Goal: Task Accomplishment & Management: Manage account settings

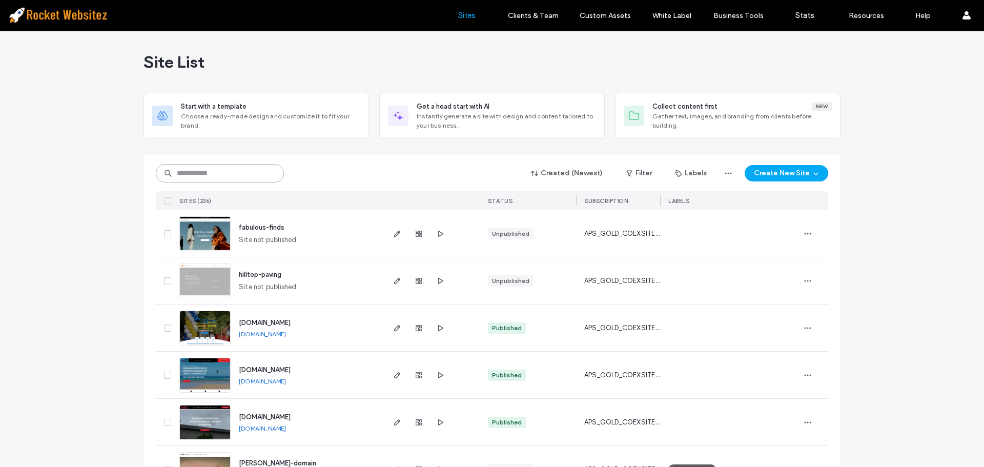
click at [204, 175] on input at bounding box center [220, 173] width 128 height 18
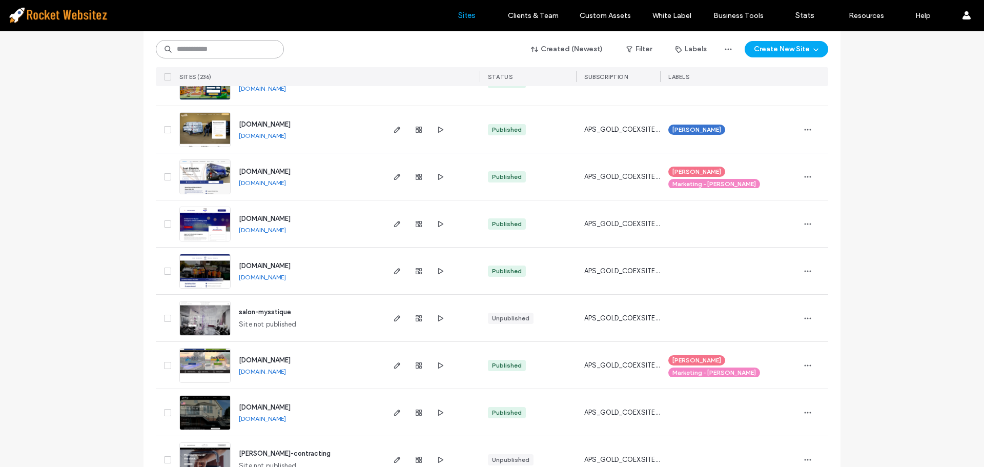
scroll to position [820, 0]
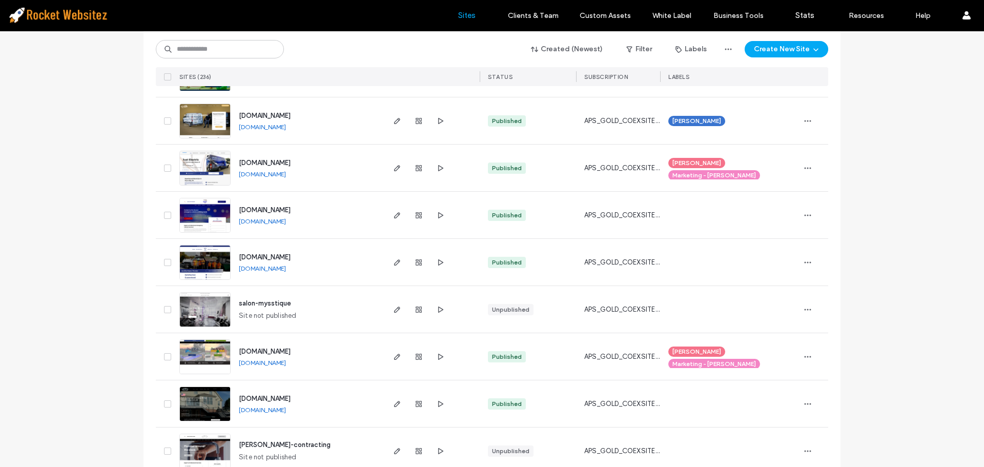
click at [192, 59] on div "Created (Newest) Filter Labels Create New Site SITES (236) STATUS SUBSCRIPTION …" at bounding box center [492, 58] width 672 height 55
click at [195, 52] on input at bounding box center [220, 49] width 128 height 18
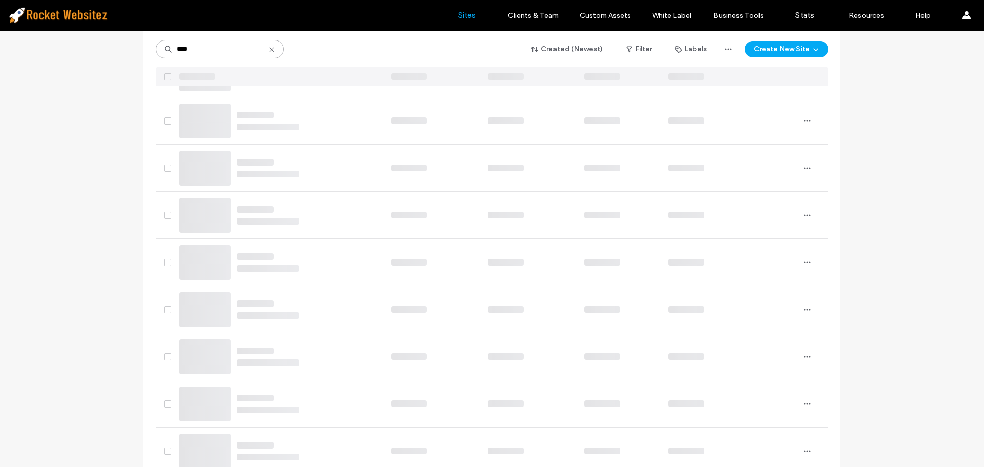
scroll to position [0, 0]
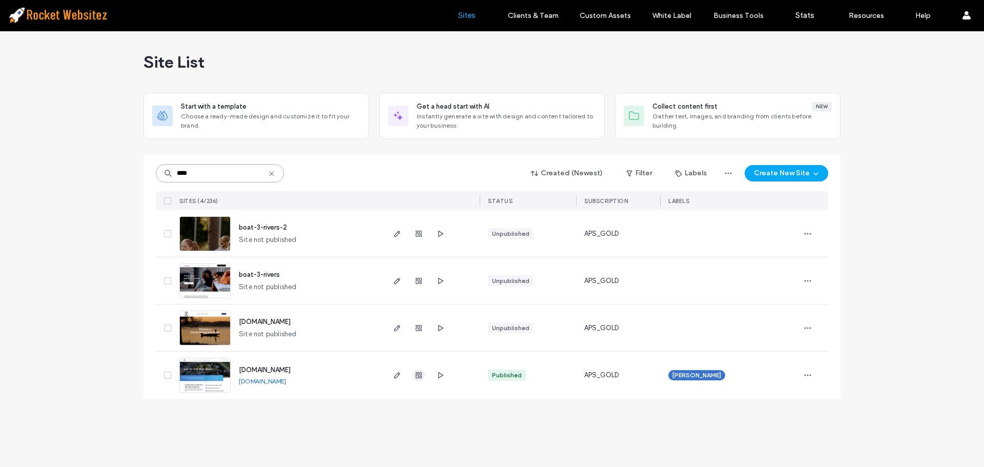
type input "****"
click at [420, 378] on use "button" at bounding box center [418, 375] width 6 height 6
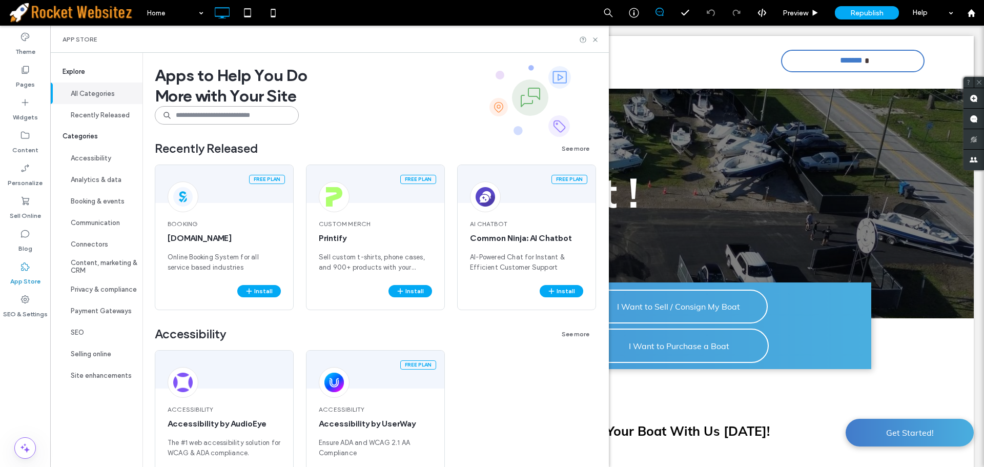
click at [203, 118] on input at bounding box center [227, 115] width 144 height 18
type input "******"
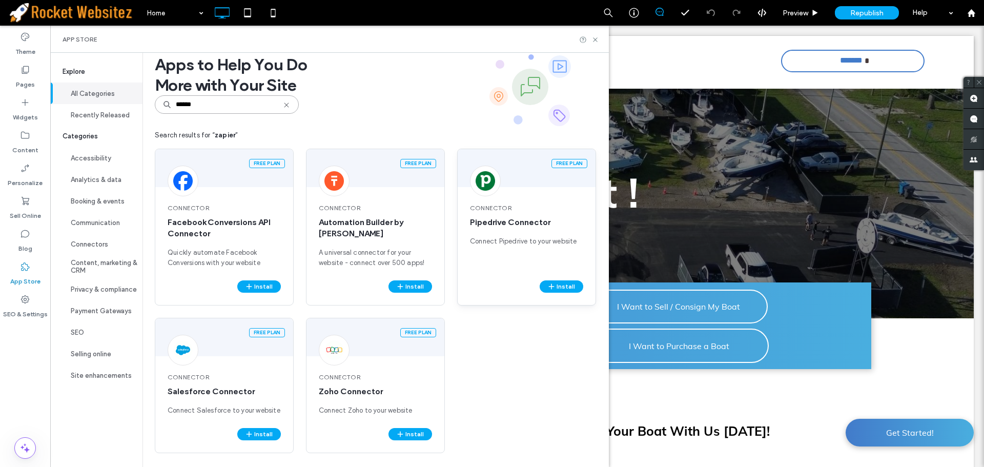
scroll to position [13, 0]
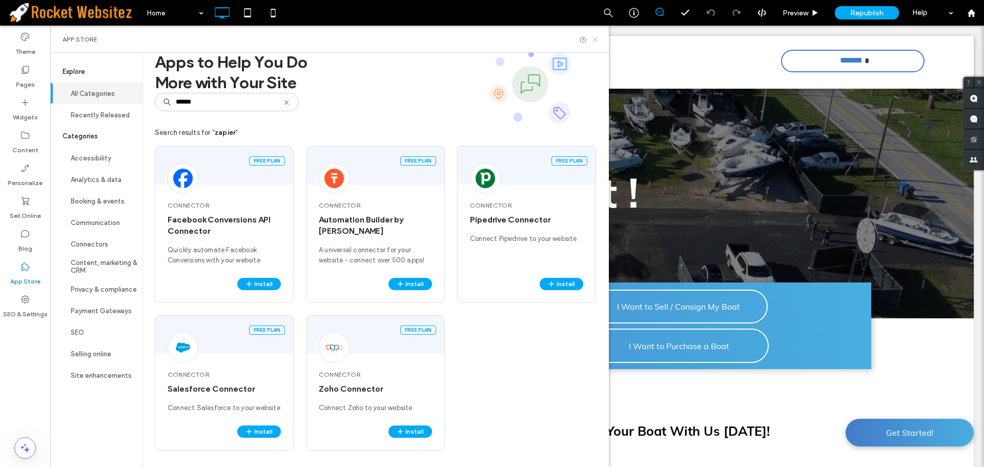
click at [599, 39] on icon at bounding box center [595, 40] width 8 height 8
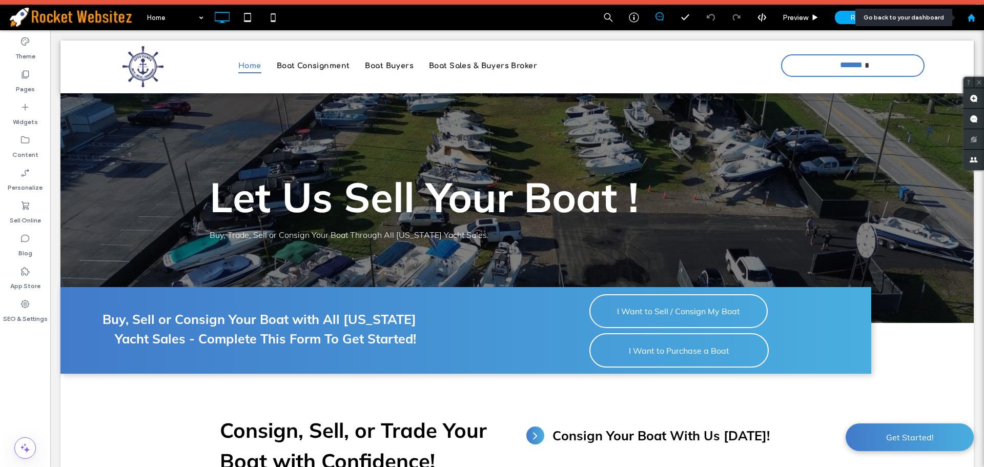
click at [971, 21] on icon at bounding box center [971, 17] width 9 height 9
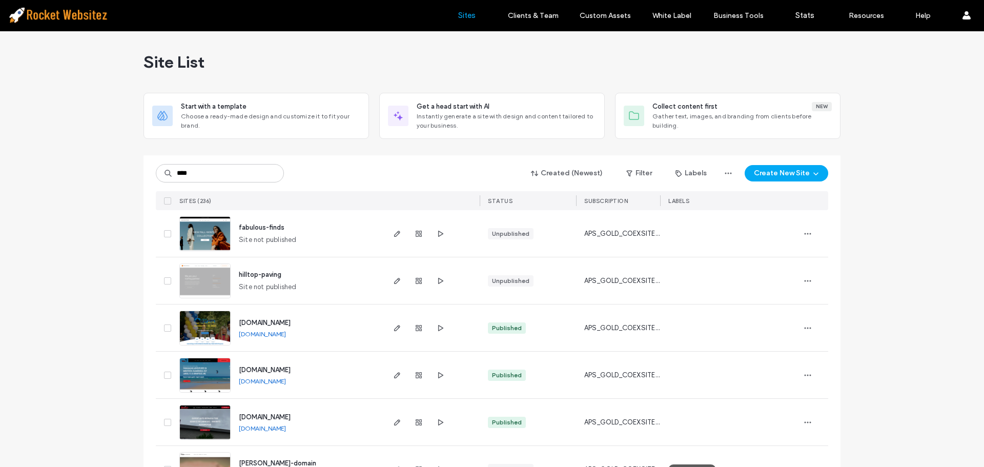
type input "****"
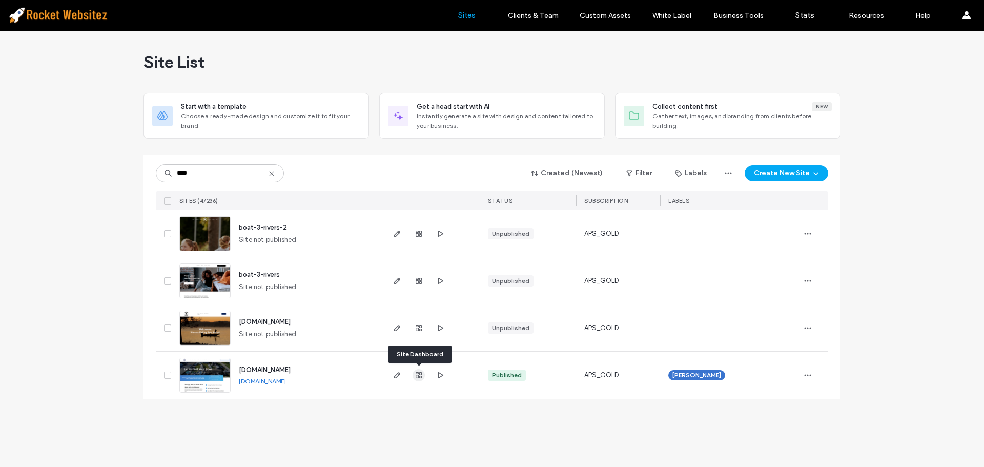
click at [416, 374] on use "button" at bounding box center [418, 375] width 6 height 6
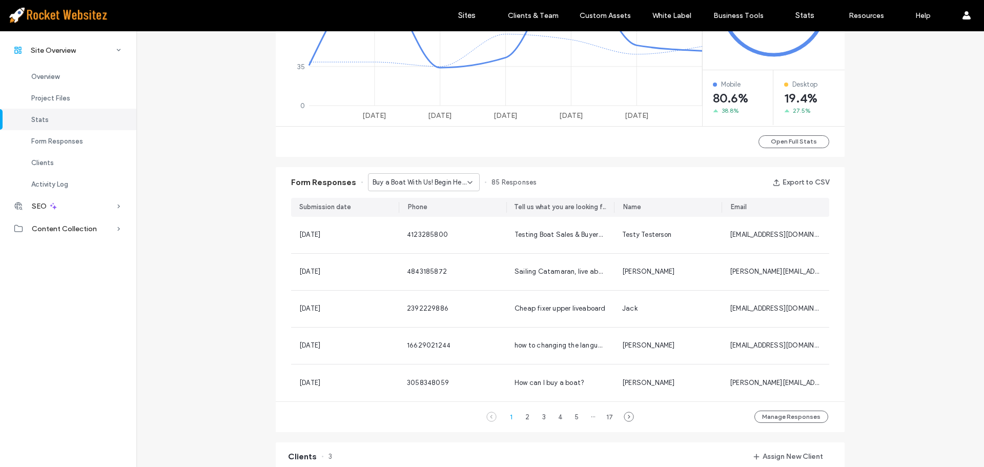
scroll to position [590, 0]
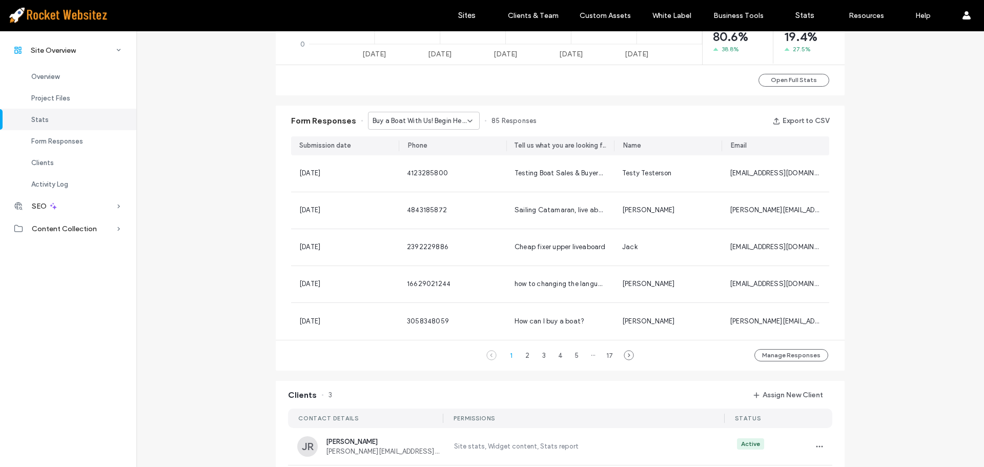
click at [435, 121] on span "Buy a Boat With Us! Begin Here - Boat Sales & Buyers Broker page" at bounding box center [419, 121] width 95 height 10
click at [403, 155] on span "Sell Your Boat Today! - Boat Buyers page" at bounding box center [416, 157] width 98 height 10
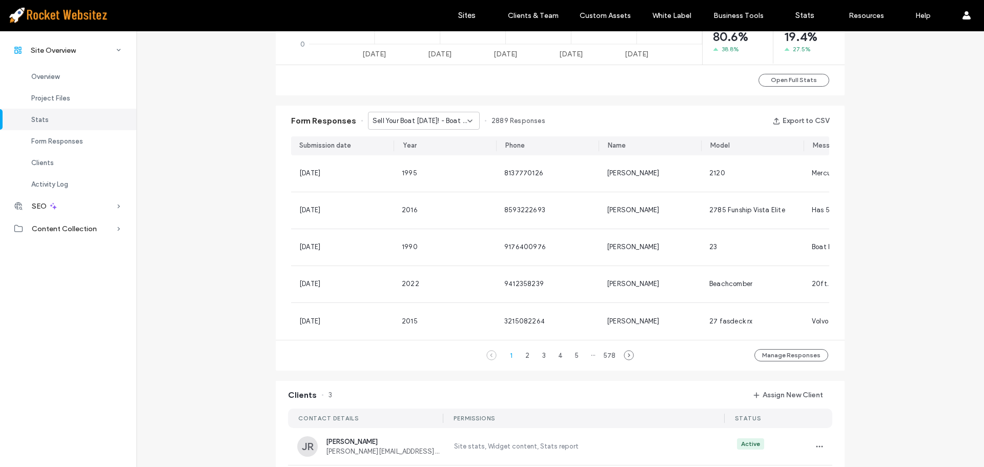
click at [407, 118] on span "Sell Your Boat Today! - Boat Buyers page" at bounding box center [419, 121] width 95 height 10
click at [396, 190] on span "Consign Your boat With Us! - Boat Consignment page" at bounding box center [416, 192] width 98 height 10
click at [408, 118] on span "Consign Your boat With Us! - Boat Consignment page" at bounding box center [419, 121] width 95 height 10
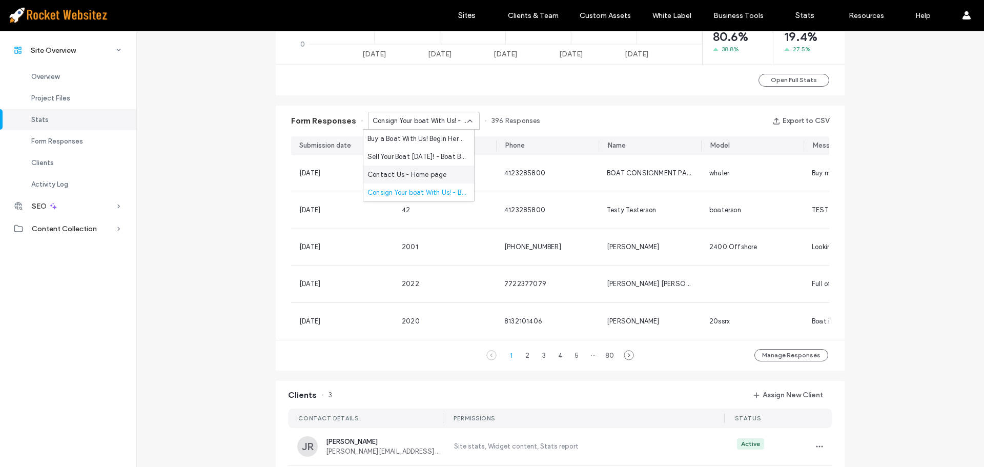
click at [403, 170] on span "Contact Us - Home page" at bounding box center [406, 175] width 79 height 10
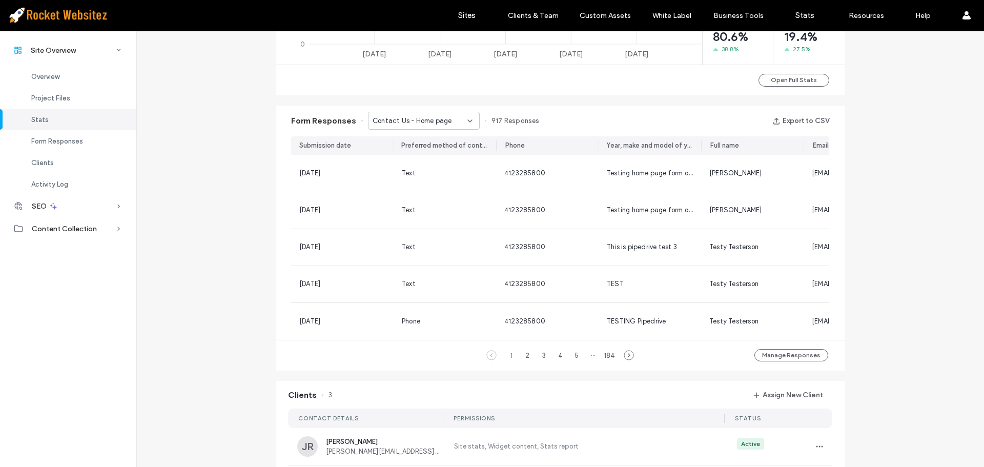
click at [410, 123] on span "Contact Us - Home page" at bounding box center [411, 121] width 79 height 10
click at [407, 198] on div "Consign Your boat With Us! - Boat Consignment page" at bounding box center [418, 192] width 111 height 18
click at [413, 124] on span "Consign Your boat With Us! - Boat Consignment page" at bounding box center [419, 121] width 95 height 10
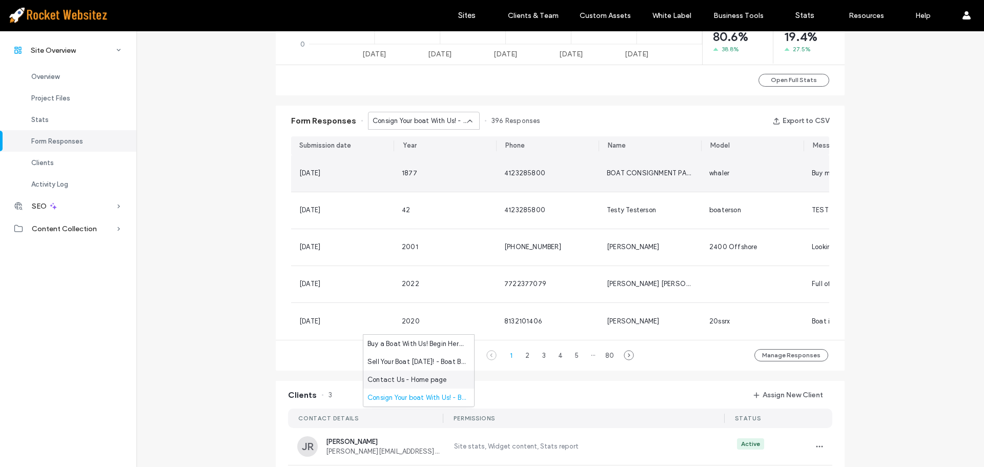
scroll to position [385, 0]
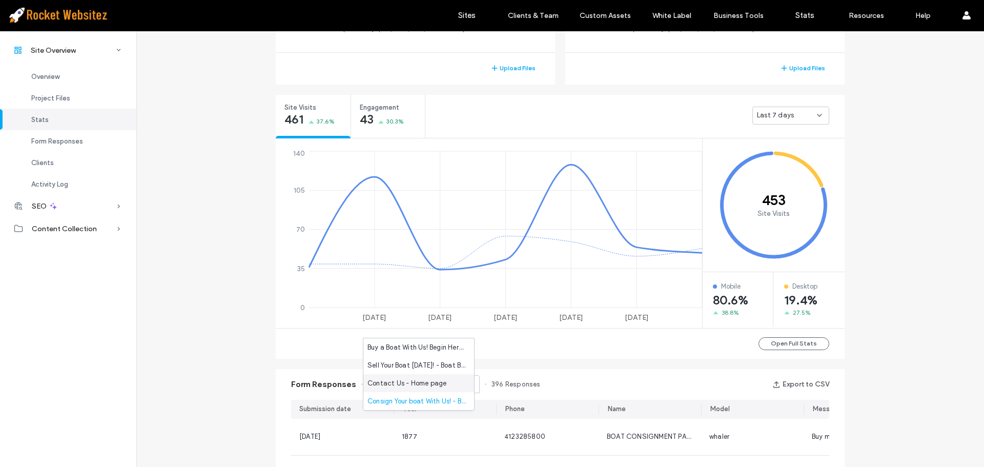
scroll to position [333, 0]
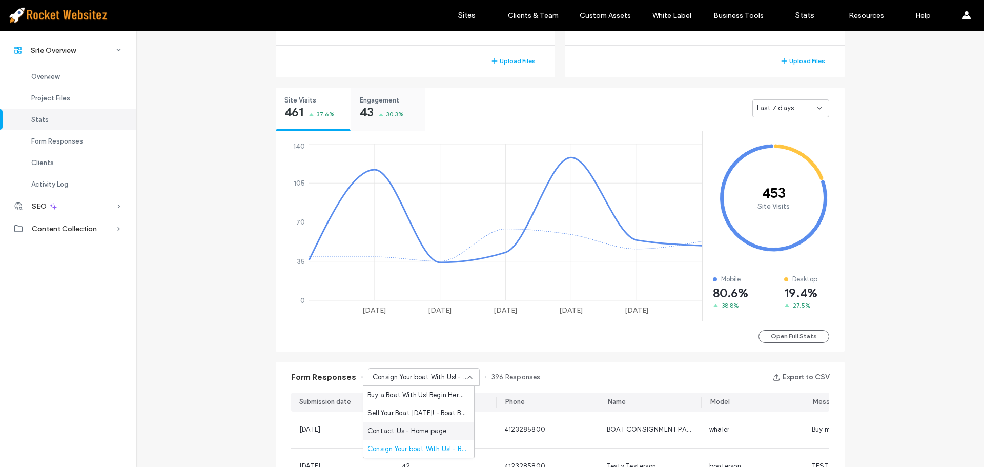
click at [395, 112] on span "30.3%" at bounding box center [394, 114] width 17 height 10
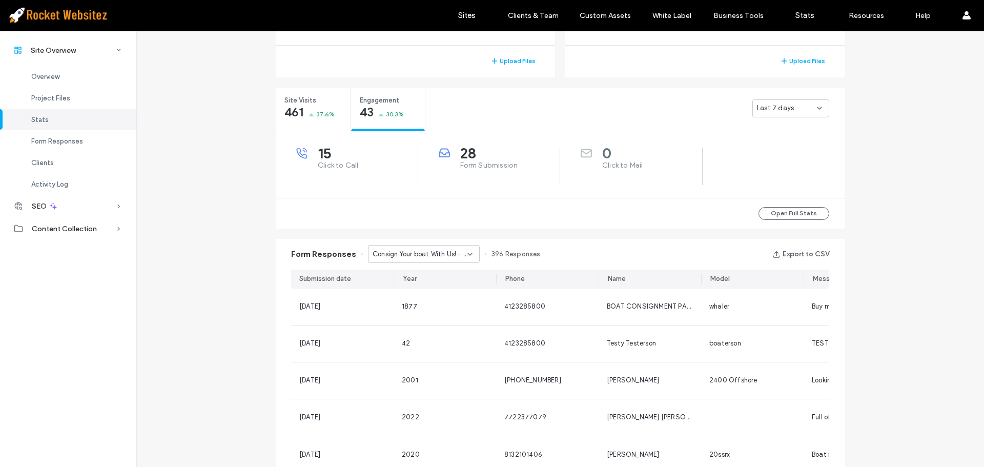
scroll to position [436, 0]
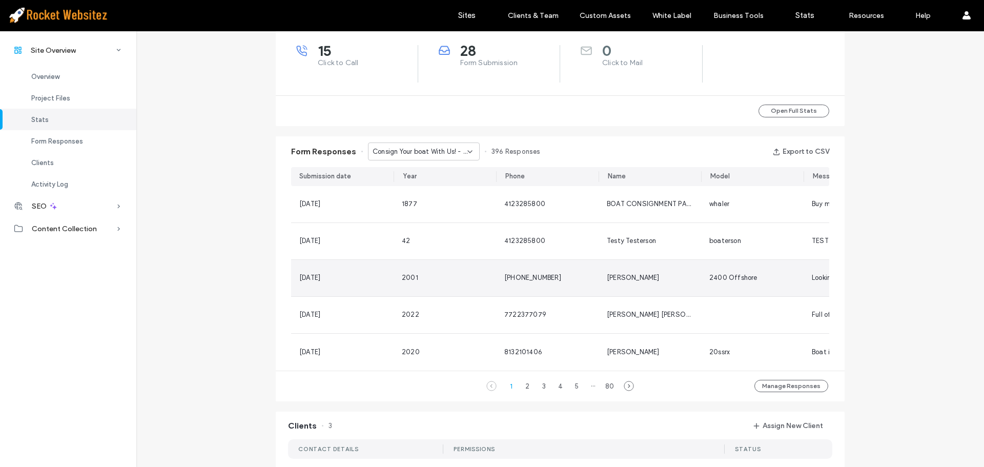
click at [510, 277] on span "808-938-6099" at bounding box center [532, 278] width 57 height 8
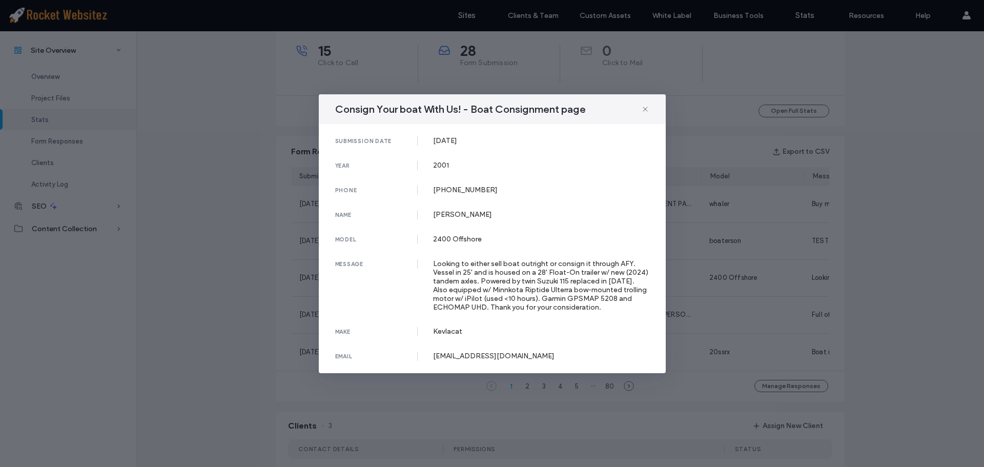
click at [480, 273] on div "Looking to either sell boat outright or consign it through AFY. Vessel in 25' a…" at bounding box center [541, 285] width 216 height 52
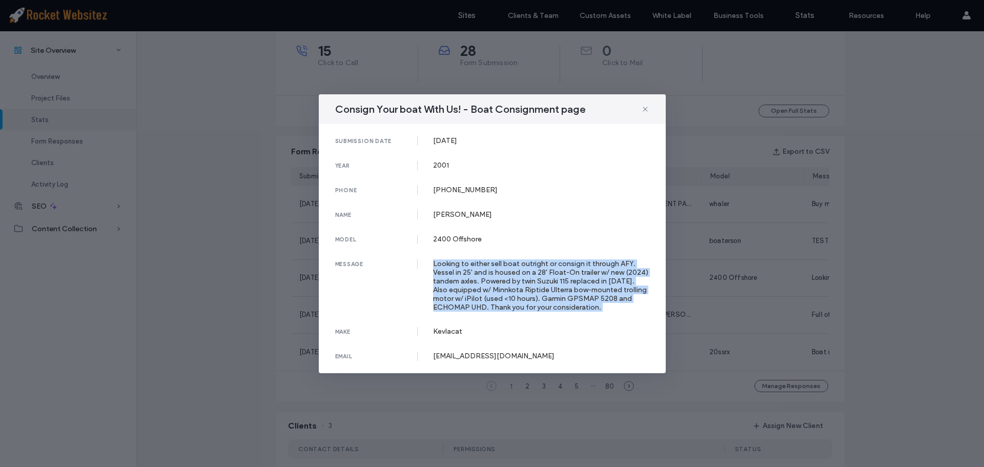
click at [480, 273] on div "Looking to either sell boat outright or consign it through AFY. Vessel in 25' a…" at bounding box center [541, 285] width 216 height 52
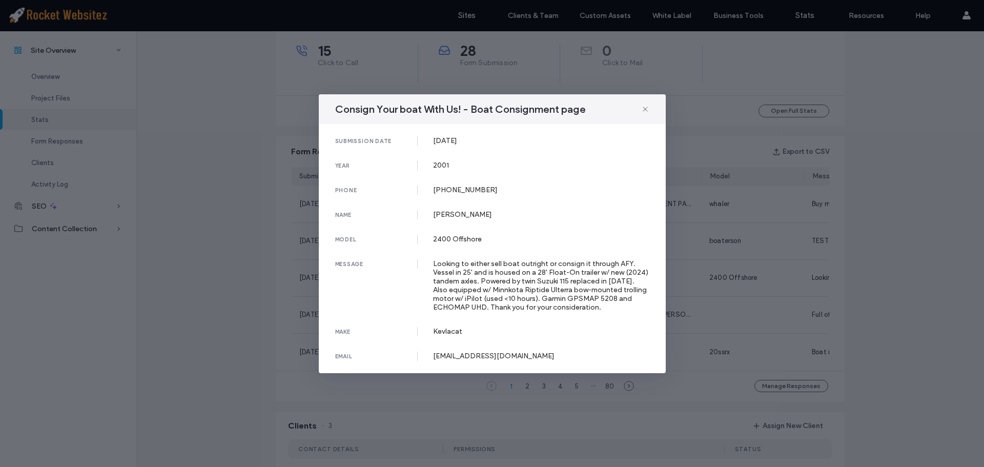
click at [640, 108] on div "Consign Your boat With Us! - Boat Consignment page" at bounding box center [492, 109] width 347 height 30
click at [643, 108] on icon at bounding box center [645, 109] width 8 height 8
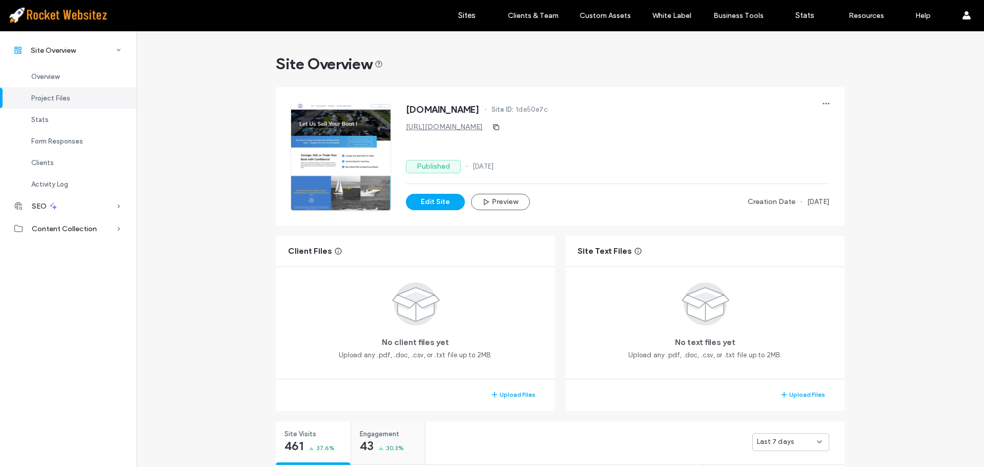
scroll to position [154, 0]
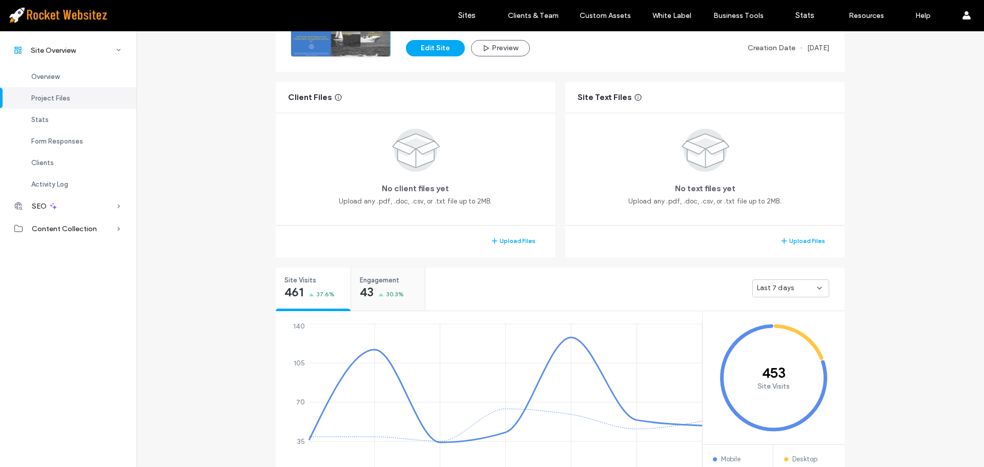
click at [399, 294] on span "30.3%" at bounding box center [394, 294] width 17 height 10
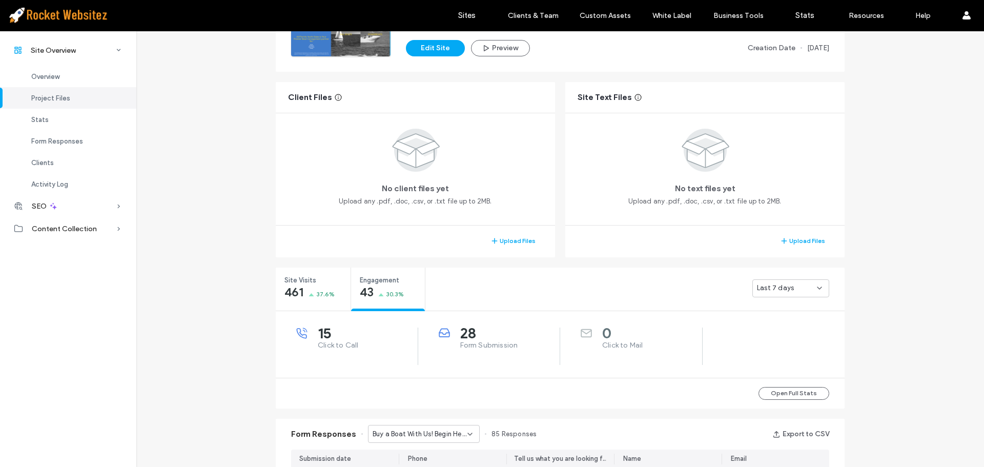
click at [469, 328] on span "28" at bounding box center [510, 333] width 100 height 10
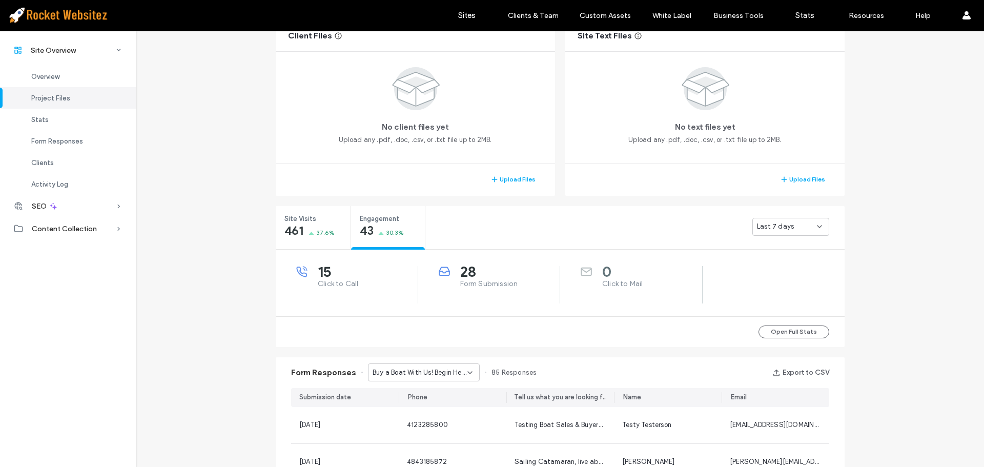
scroll to position [359, 0]
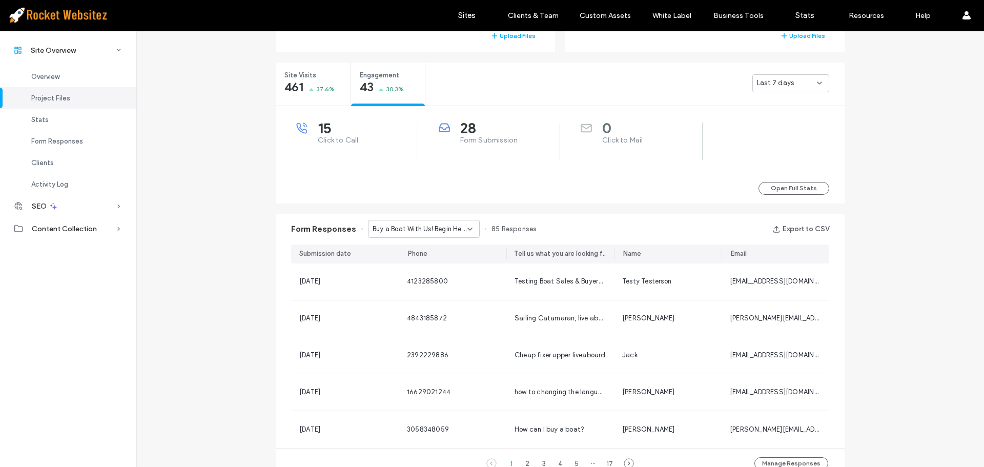
click at [428, 225] on span "Buy a Boat With Us! Begin Here - Boat Sales & Buyers Broker page" at bounding box center [419, 229] width 95 height 10
click at [426, 266] on span "Sell Your Boat [DATE]! - Boat Buyers page" at bounding box center [416, 265] width 98 height 10
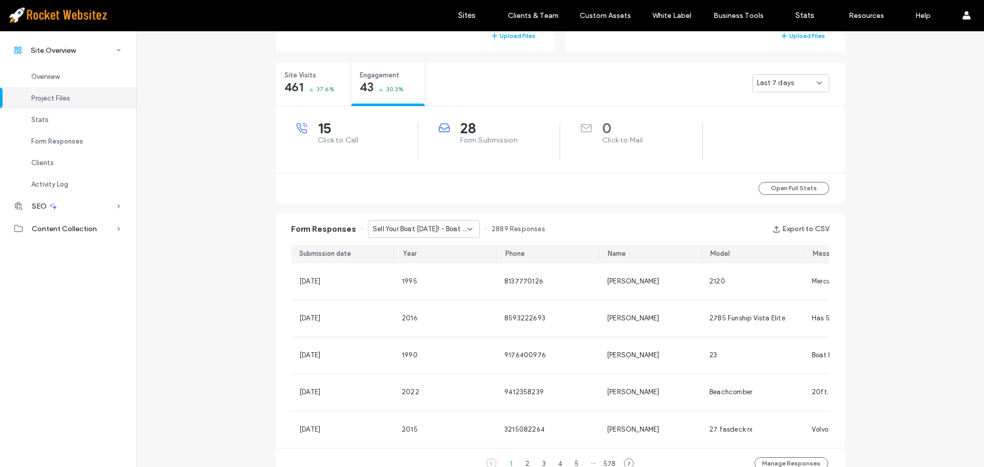
click at [423, 225] on span "Sell Your Boat [DATE]! - Boat Buyers page" at bounding box center [419, 229] width 95 height 10
click at [427, 285] on span "Contact Us - Home page" at bounding box center [406, 283] width 79 height 10
click at [426, 233] on span "Contact Us - Home page" at bounding box center [411, 229] width 79 height 10
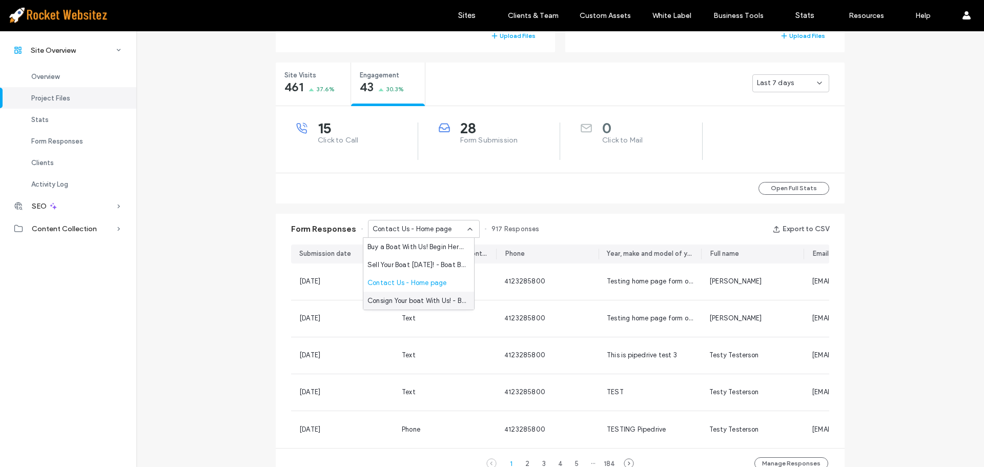
click at [420, 303] on span "Consign Your boat With Us! - Boat Consignment page" at bounding box center [416, 301] width 98 height 10
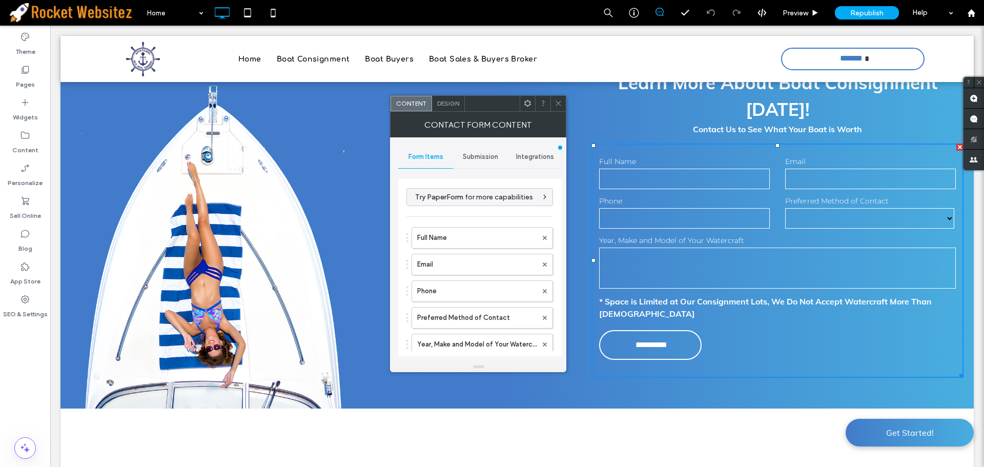
click at [478, 156] on span "Submission" at bounding box center [480, 157] width 35 height 8
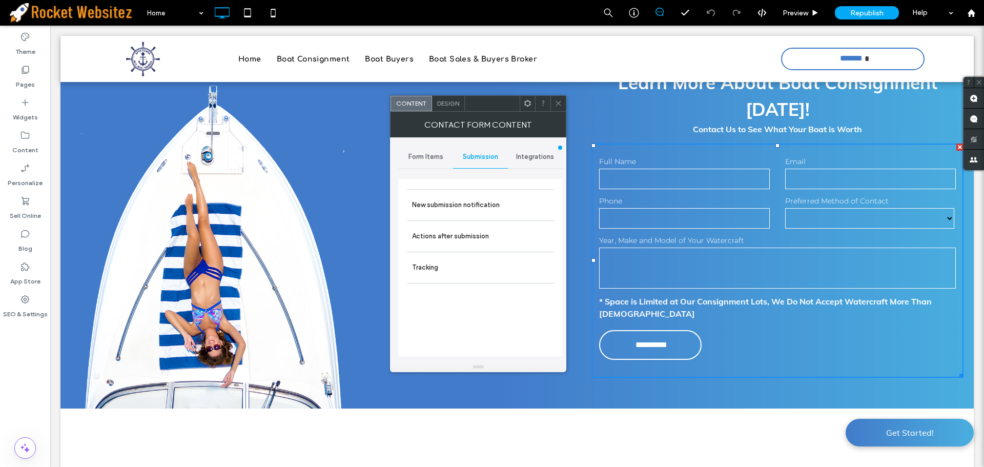
click at [521, 154] on span "Integrations" at bounding box center [535, 157] width 38 height 8
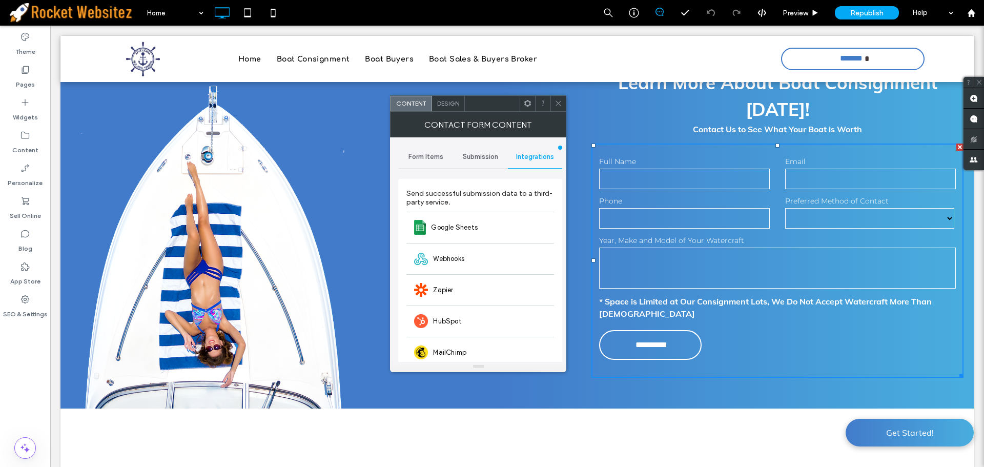
click at [485, 160] on span "Submission" at bounding box center [480, 157] width 35 height 8
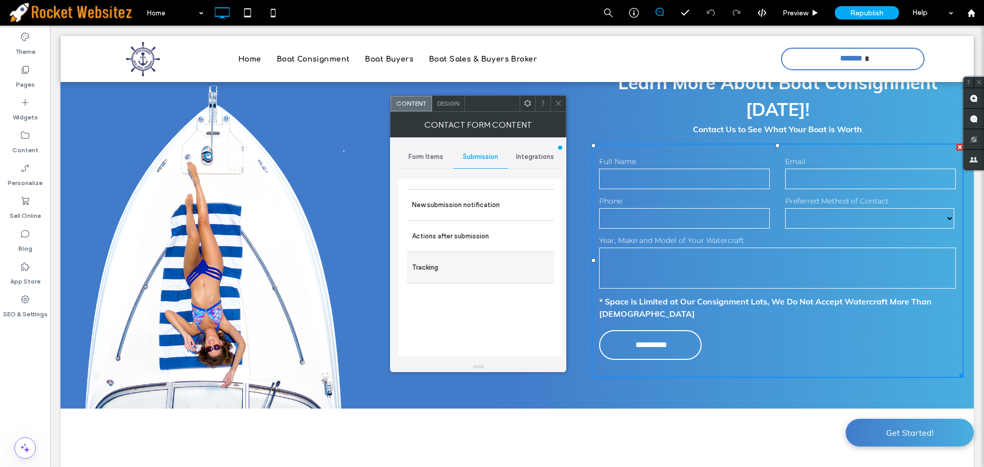
click at [447, 268] on label "Tracking" at bounding box center [480, 267] width 137 height 20
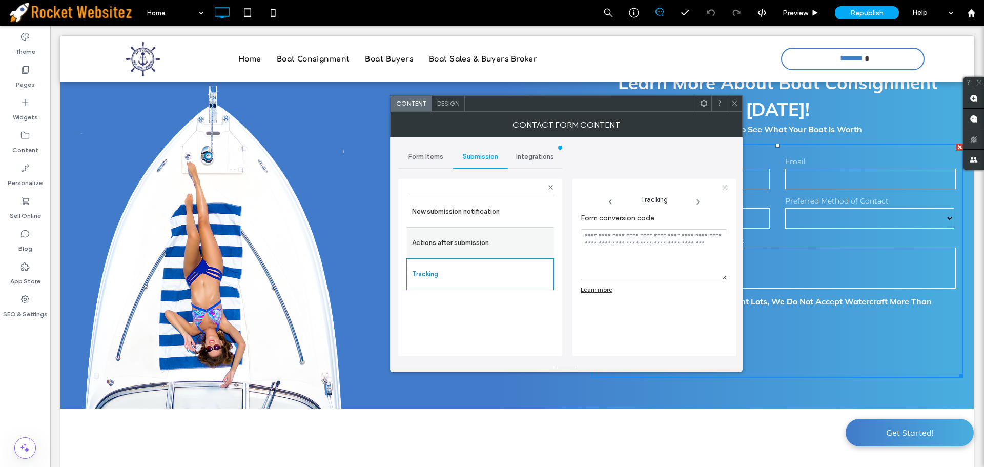
click at [447, 246] on label "Actions after submission" at bounding box center [480, 243] width 137 height 20
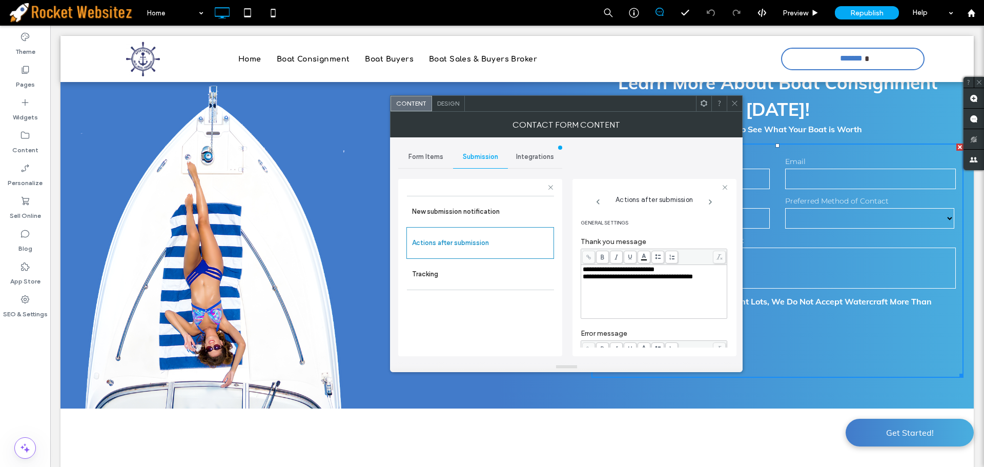
click at [429, 153] on span "Form Items" at bounding box center [425, 157] width 35 height 8
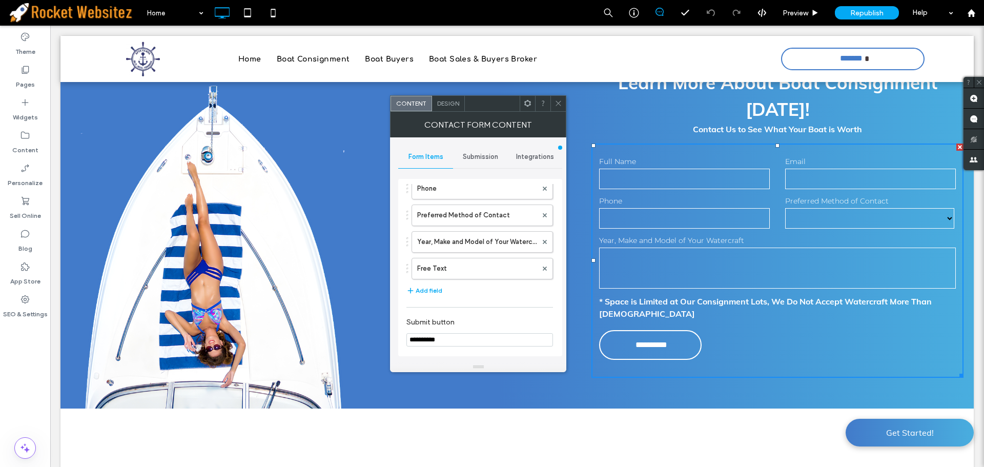
scroll to position [154, 0]
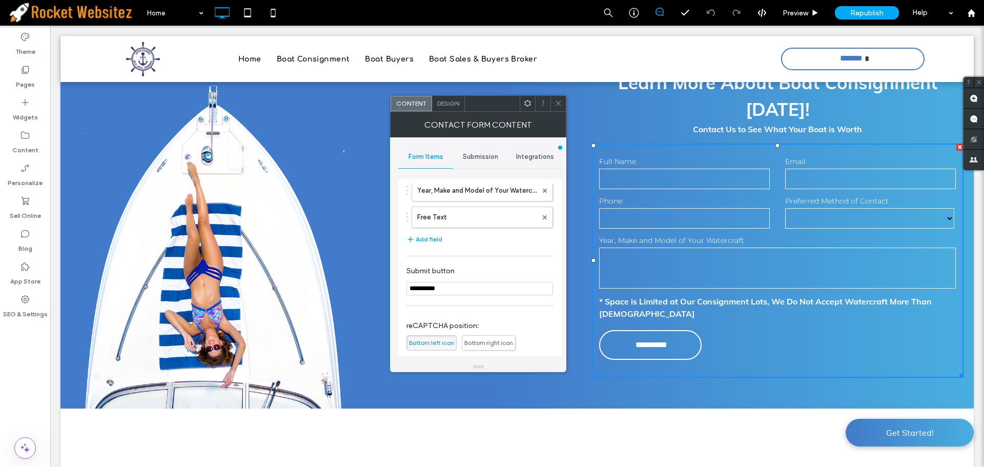
click at [561, 103] on icon at bounding box center [558, 103] width 8 height 8
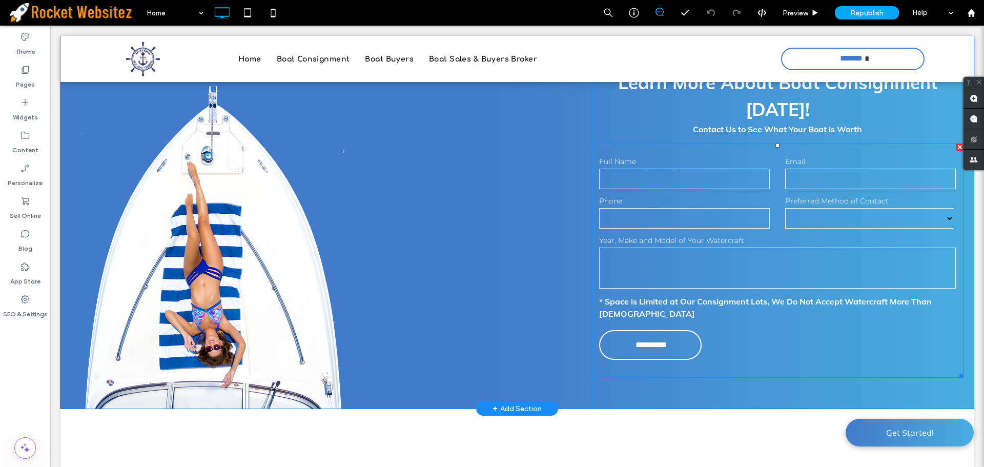
click at [881, 156] on label "Email" at bounding box center [870, 161] width 171 height 11
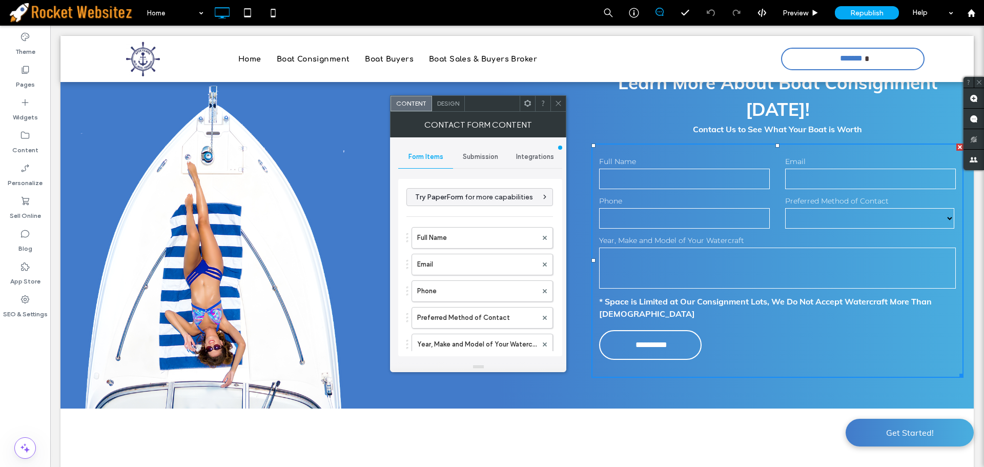
click at [530, 158] on span "Integrations" at bounding box center [535, 157] width 38 height 8
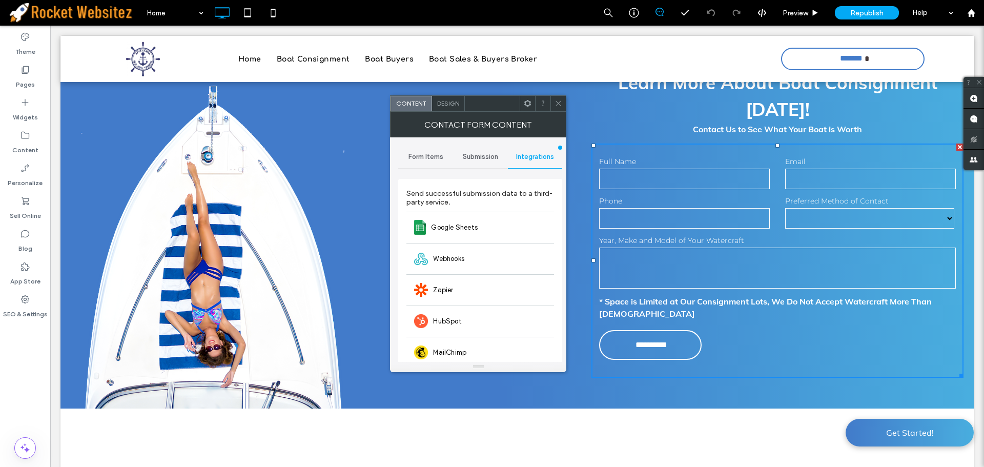
click at [533, 161] on div "Integrations" at bounding box center [535, 156] width 55 height 23
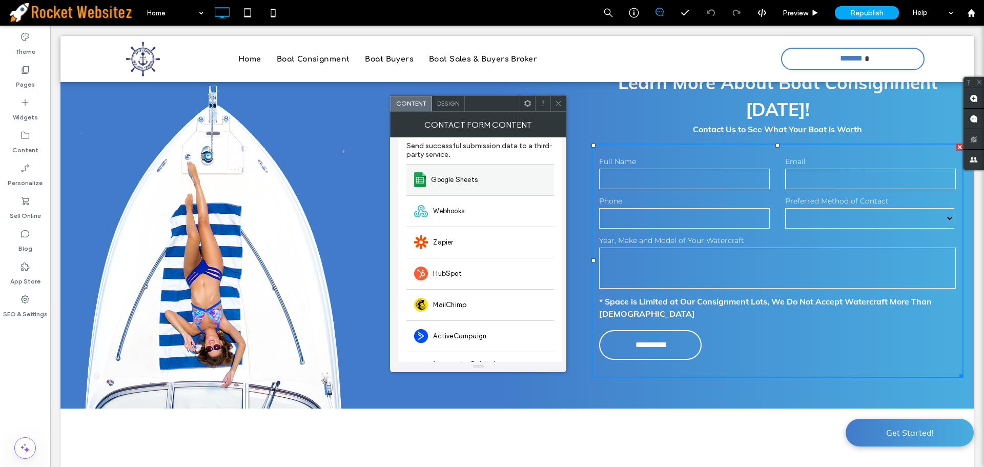
scroll to position [0, 0]
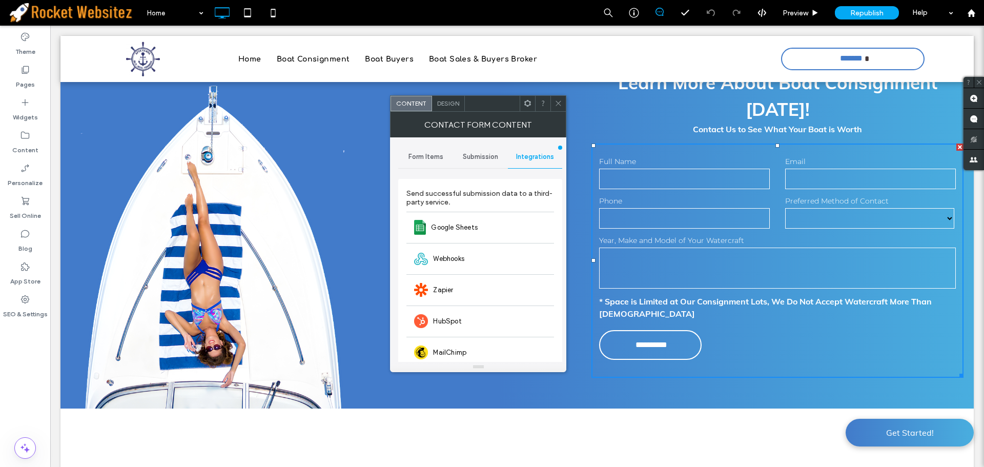
click at [427, 160] on span "Form Items" at bounding box center [425, 157] width 35 height 8
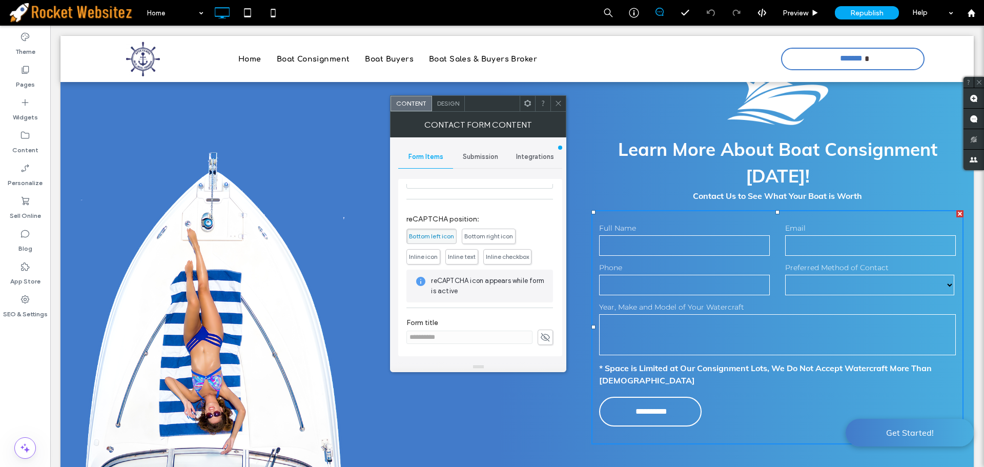
scroll to position [1737, 0]
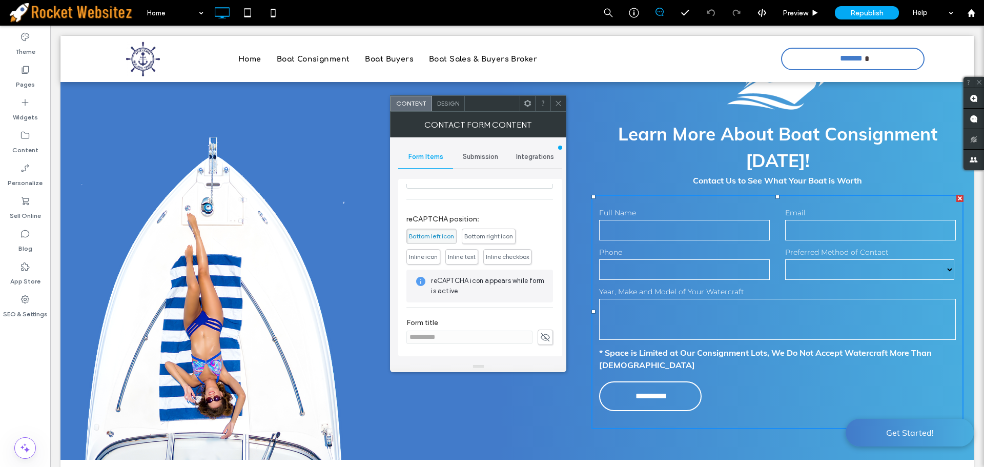
click at [540, 337] on icon at bounding box center [545, 336] width 10 height 11
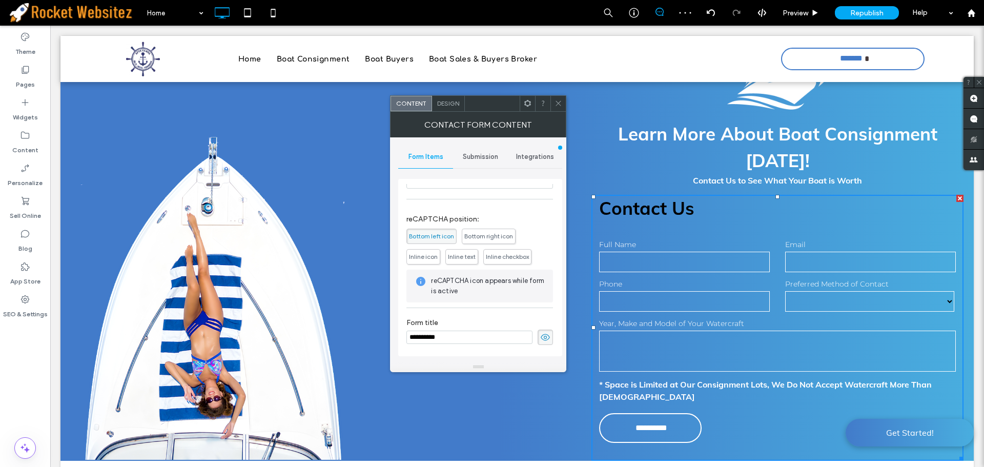
click at [540, 338] on use at bounding box center [544, 336] width 9 height 7
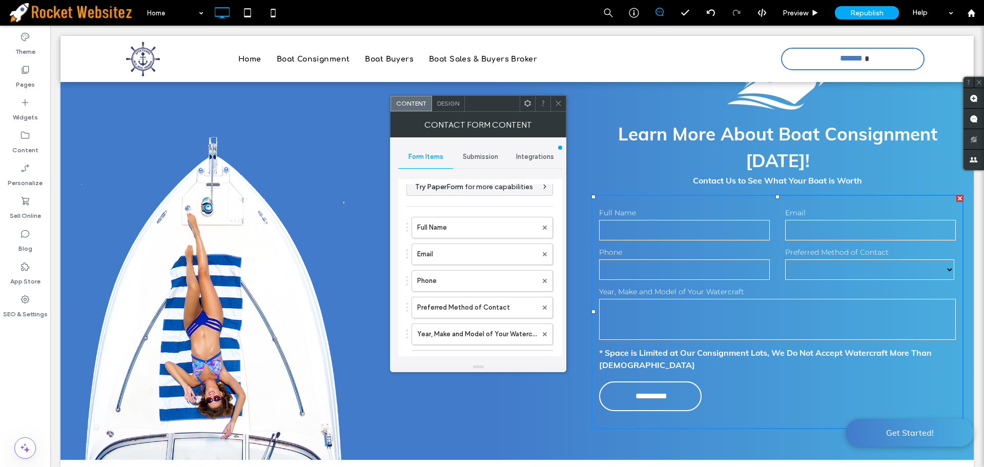
scroll to position [0, 0]
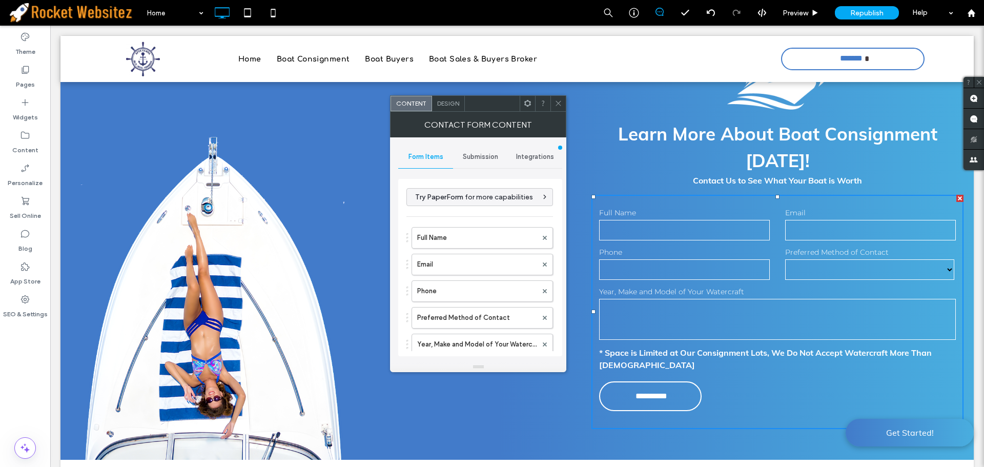
click at [456, 112] on div "Contact Form Content" at bounding box center [478, 125] width 176 height 26
click at [454, 105] on span "Design" at bounding box center [448, 103] width 22 height 8
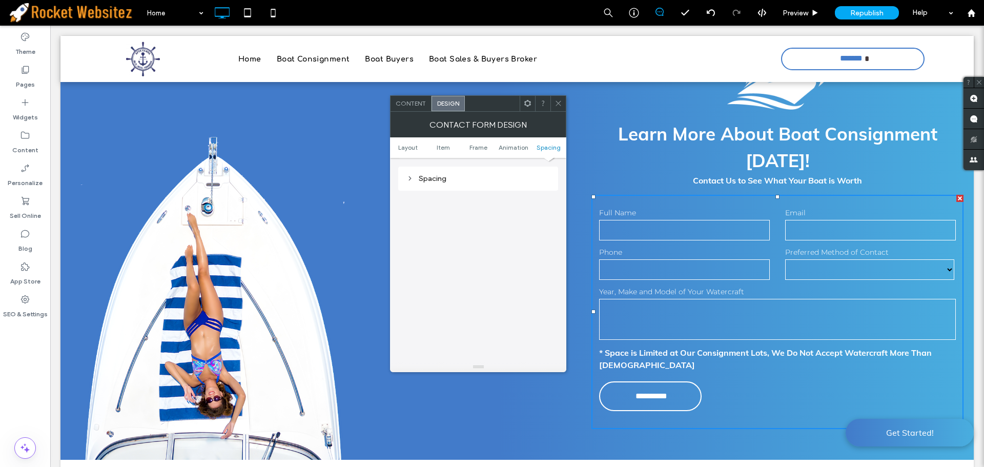
scroll to position [395, 0]
click at [527, 104] on icon at bounding box center [528, 103] width 8 height 8
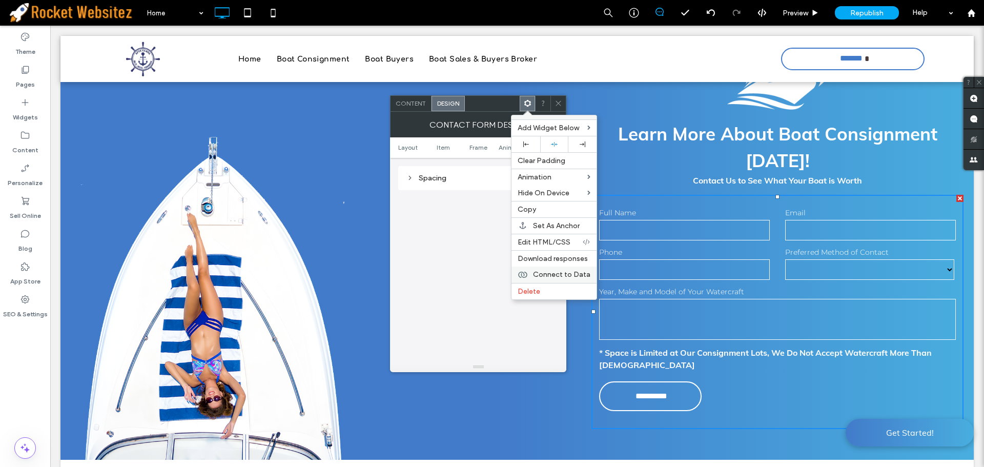
click at [553, 276] on span "Connect to Data" at bounding box center [561, 274] width 57 height 9
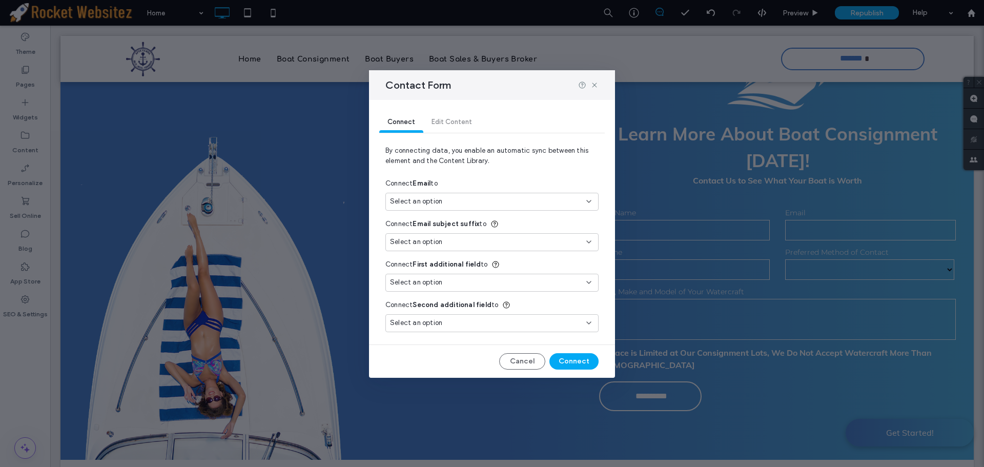
click at [448, 128] on div "Connect Edit Content" at bounding box center [491, 122] width 225 height 20
click at [450, 122] on div "Connect Edit Content" at bounding box center [491, 122] width 225 height 20
click at [525, 363] on button "Cancel" at bounding box center [522, 361] width 46 height 16
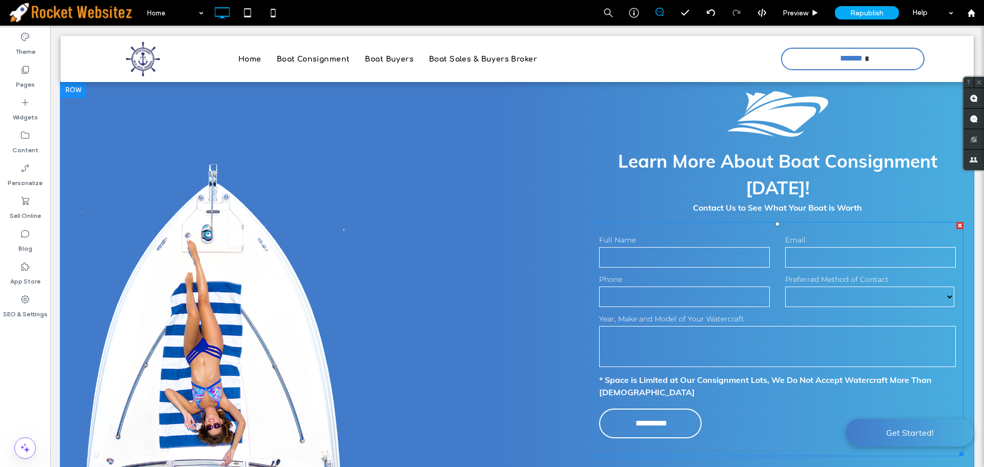
scroll to position [1686, 0]
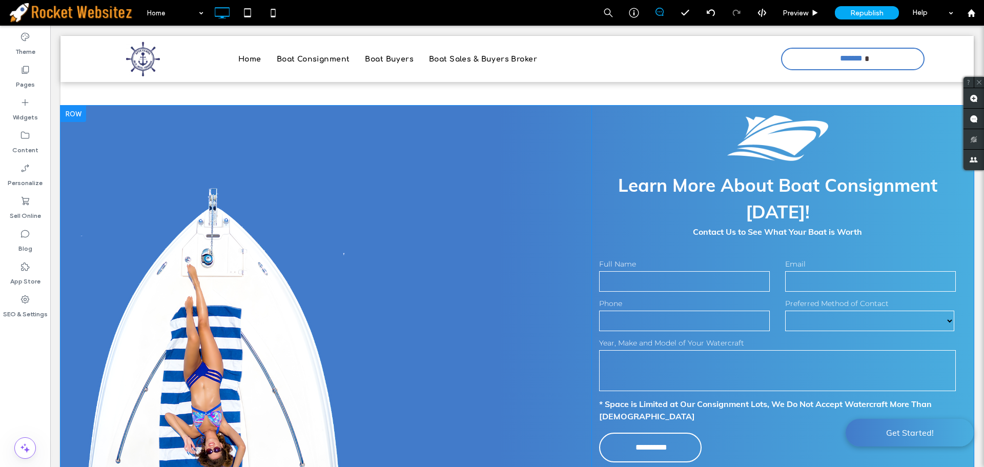
click at [602, 129] on div "**********" at bounding box center [777, 308] width 372 height 405
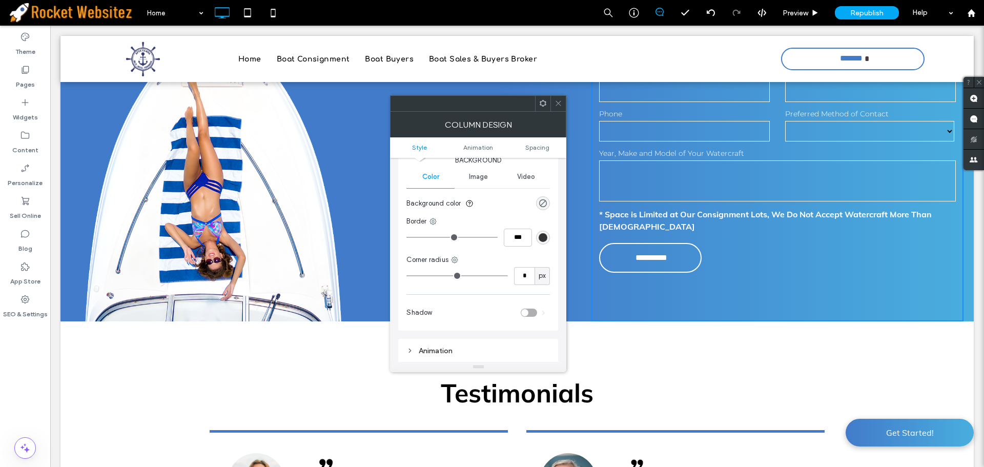
scroll to position [1891, 0]
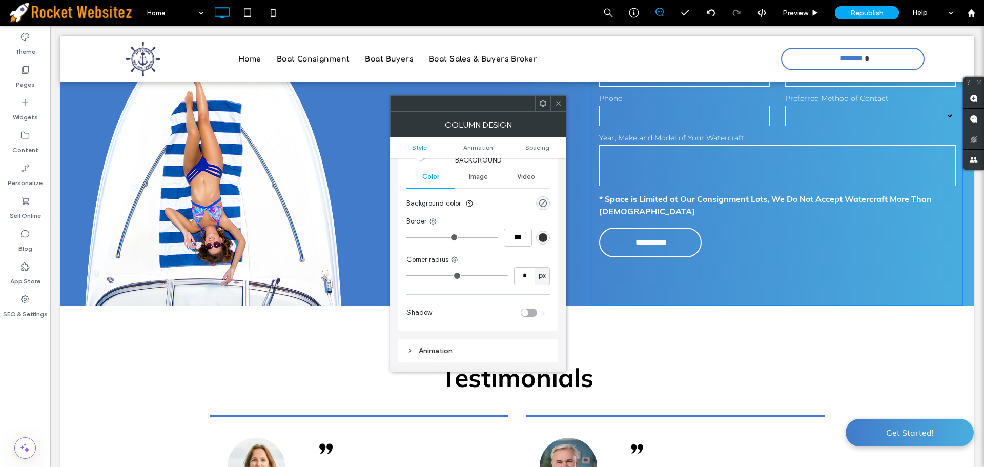
click at [562, 107] on div at bounding box center [557, 103] width 15 height 15
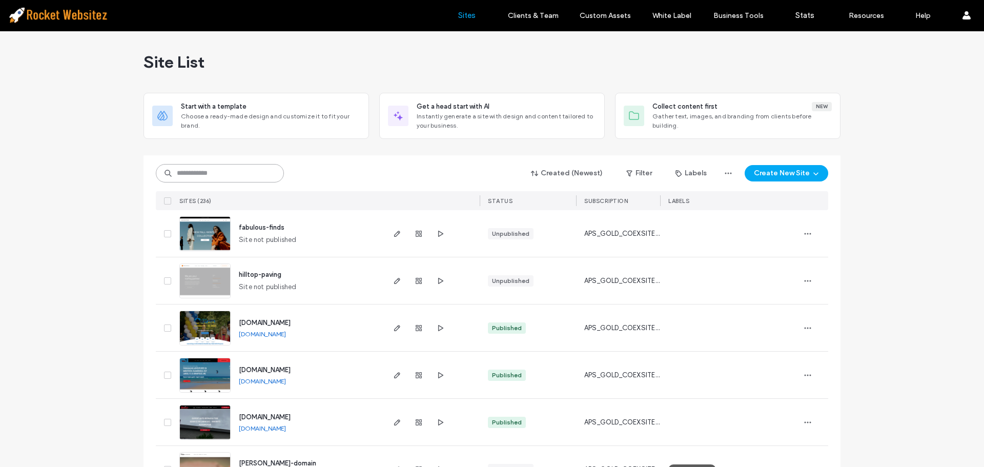
click at [207, 171] on input at bounding box center [220, 173] width 128 height 18
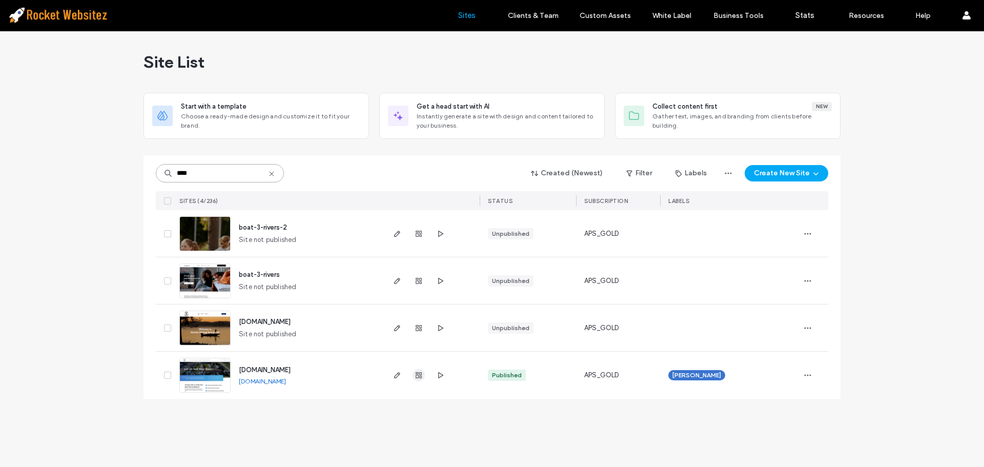
type input "****"
click at [416, 374] on use "button" at bounding box center [418, 375] width 6 height 6
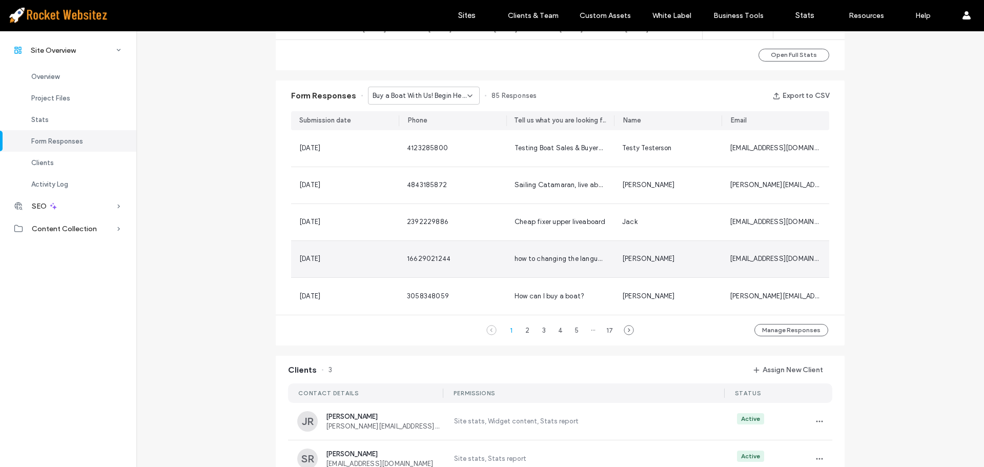
scroll to position [563, 0]
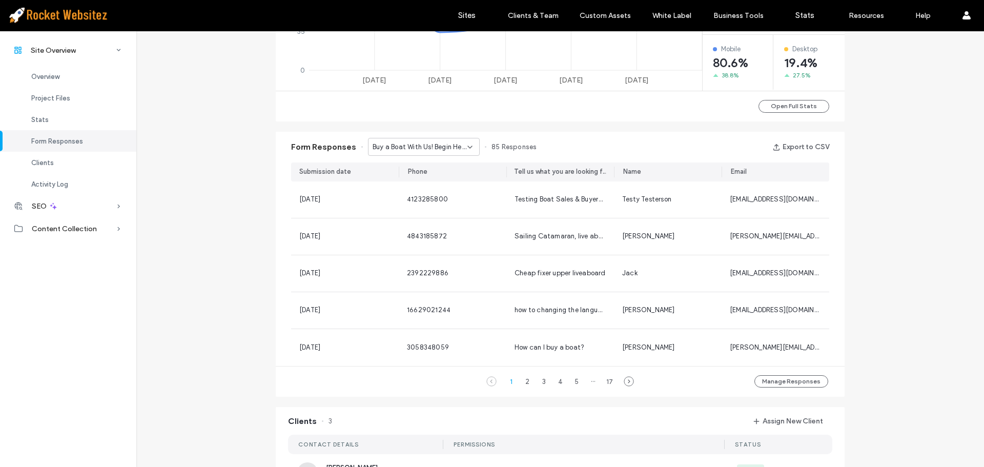
click at [440, 150] on span "Buy a Boat With Us! Begin Here - Boat Sales & Buyers Broker page" at bounding box center [419, 147] width 95 height 10
click at [561, 144] on div "Form Responses Buy a Boat With Us! Begin Here - Boat Sales & Buyers Broker page…" at bounding box center [560, 147] width 569 height 31
click at [426, 149] on span "Buy a Boat With Us! Begin Here - Boat Sales & Buyers Broker page" at bounding box center [419, 147] width 95 height 10
click at [417, 181] on span "Sell Your Boat [DATE]! - Boat Buyers page" at bounding box center [416, 183] width 98 height 10
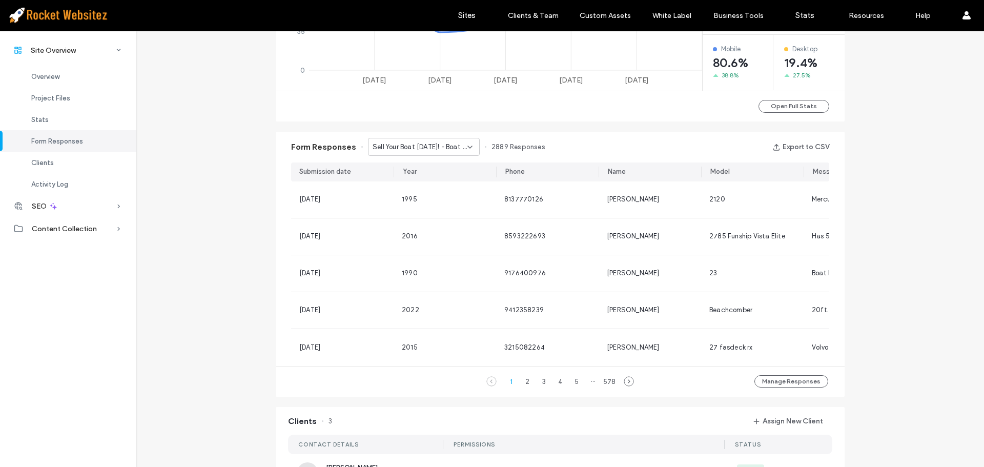
click at [441, 147] on span "Sell Your Boat [DATE]! - Boat Buyers page" at bounding box center [419, 147] width 95 height 10
click at [432, 202] on span "Contact Us - Home page" at bounding box center [406, 201] width 79 height 10
click at [525, 387] on div "2" at bounding box center [527, 381] width 12 height 12
click at [430, 151] on span "Contact Us - Home page" at bounding box center [411, 147] width 79 height 10
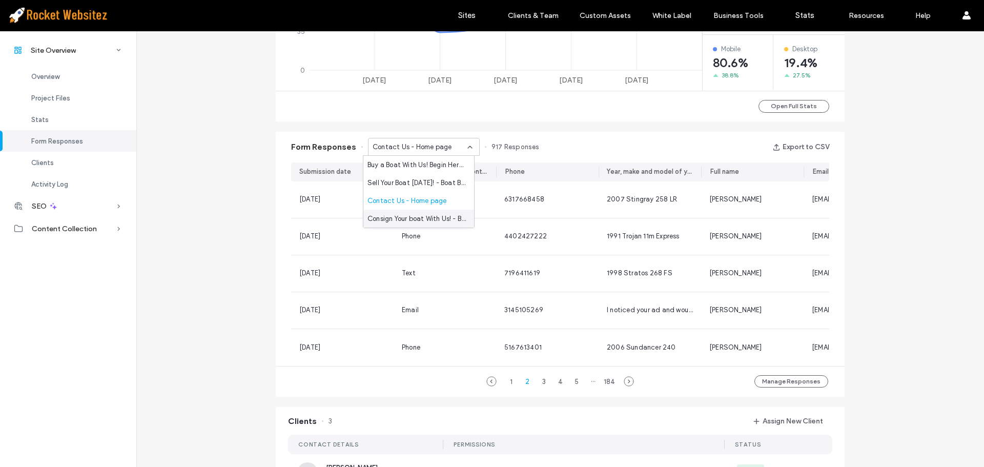
click at [420, 222] on span "Consign Your boat With Us! - Boat Consignment page" at bounding box center [416, 219] width 98 height 10
